Goal: Task Accomplishment & Management: Manage account settings

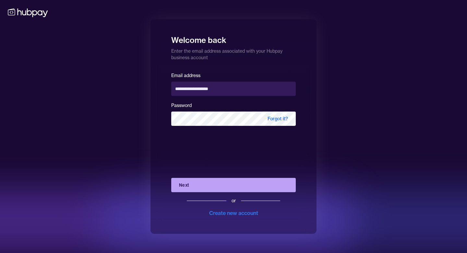
click at [221, 187] on button "Next" at bounding box center [233, 185] width 125 height 14
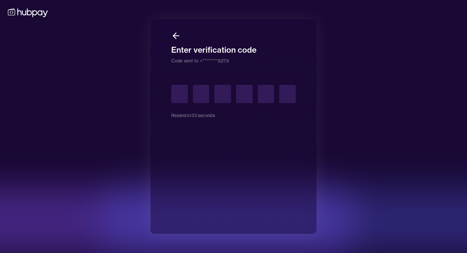
click at [180, 95] on input "text" at bounding box center [179, 94] width 17 height 18
type input "*"
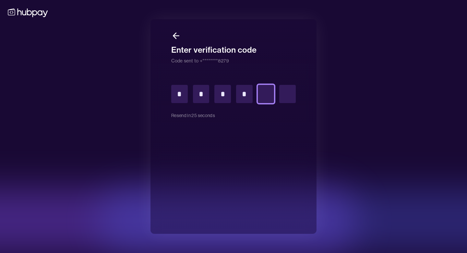
type input "*"
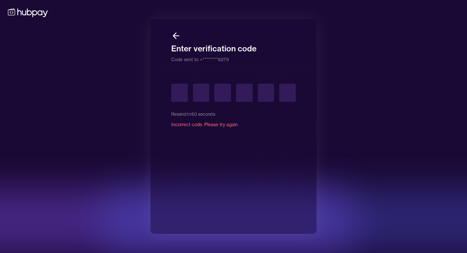
type input "*"
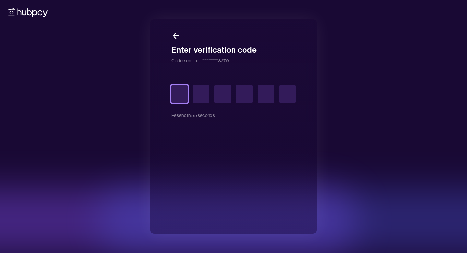
type input "*"
